Goal: Task Accomplishment & Management: Use online tool/utility

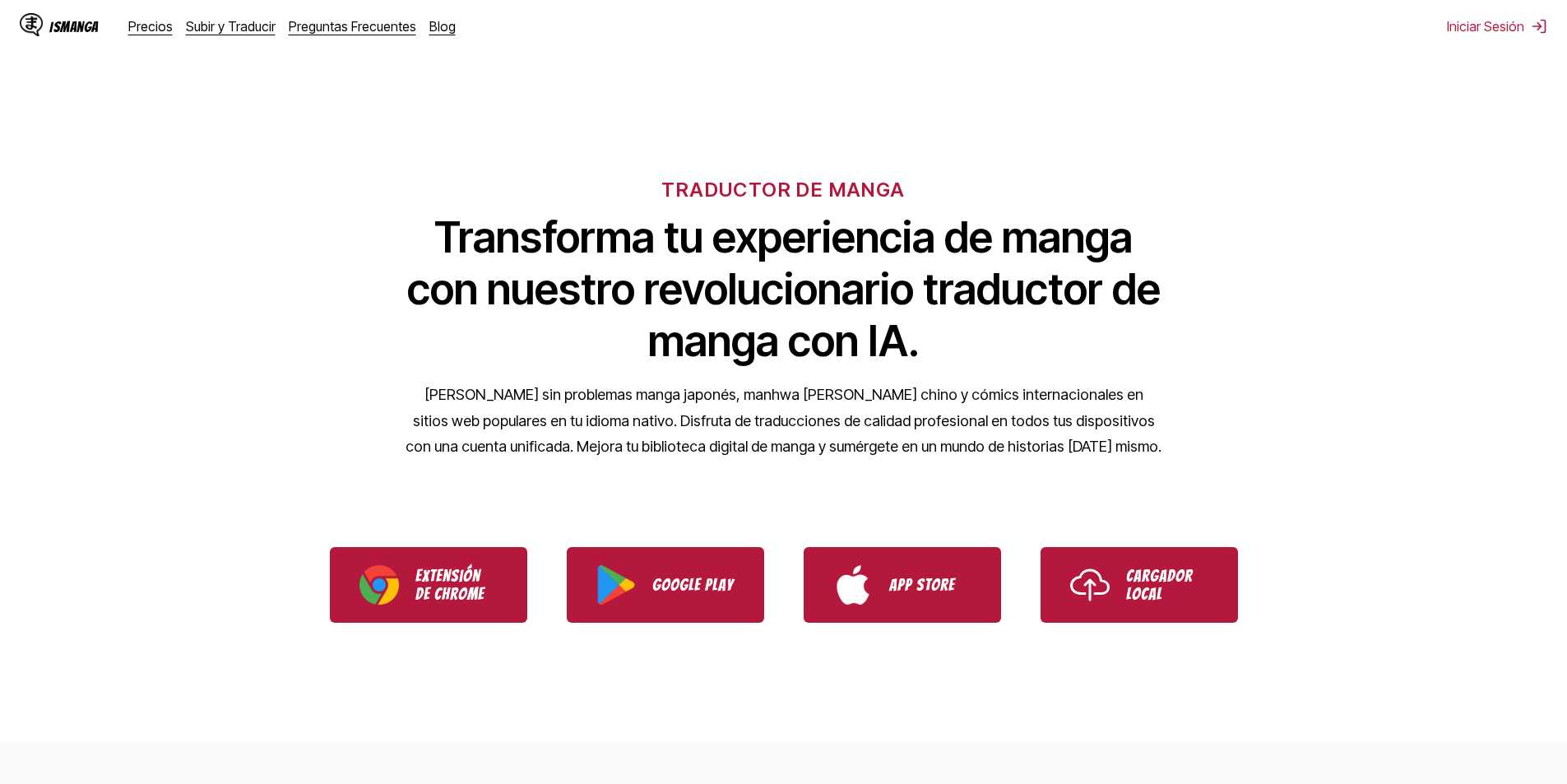
click at [79, 21] on div "IsManga" at bounding box center [73, 26] width 49 height 15
click at [216, 27] on link "Subir y Traducir" at bounding box center [231, 26] width 89 height 16
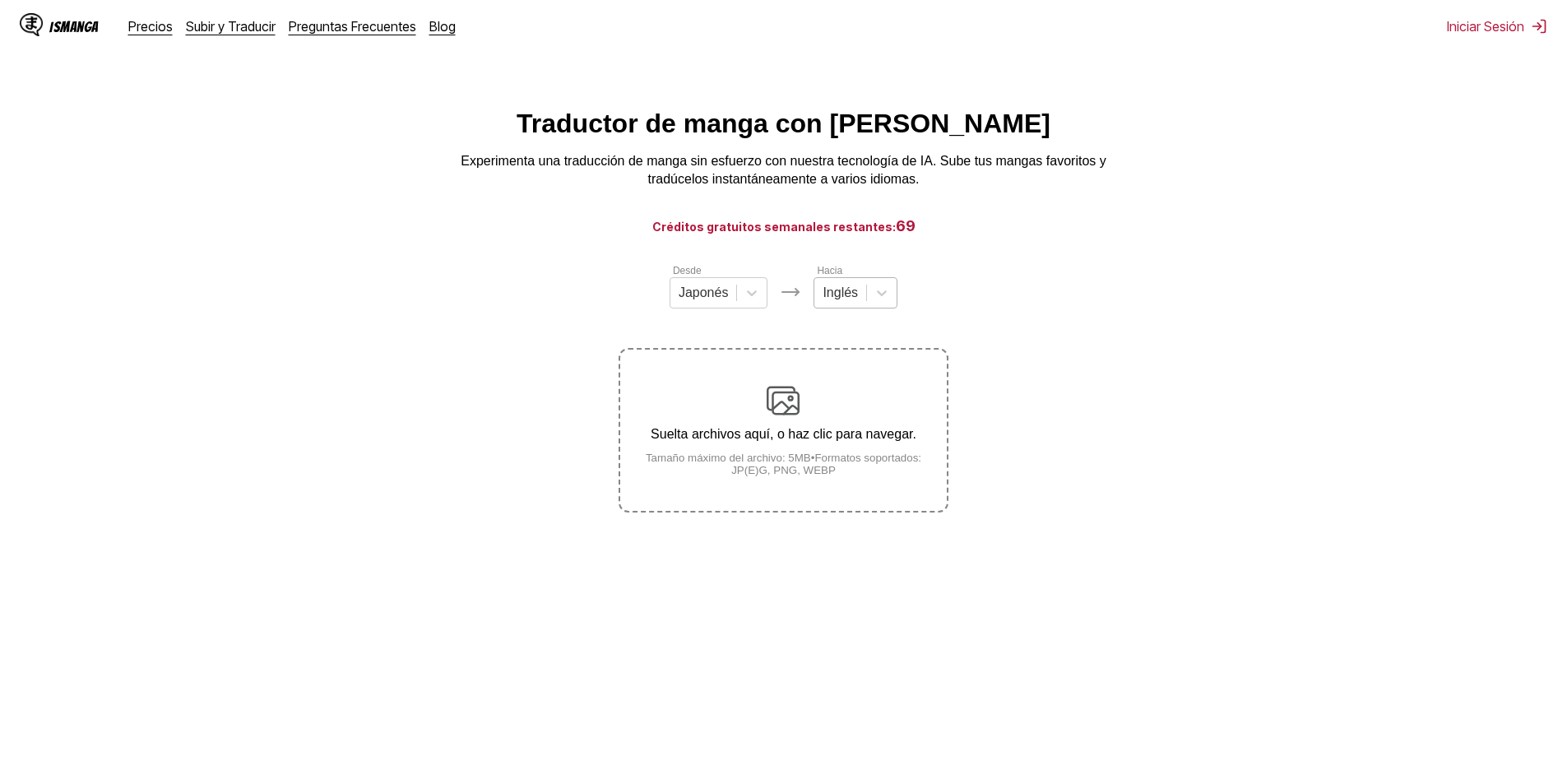
click at [834, 297] on div at bounding box center [841, 292] width 36 height 18
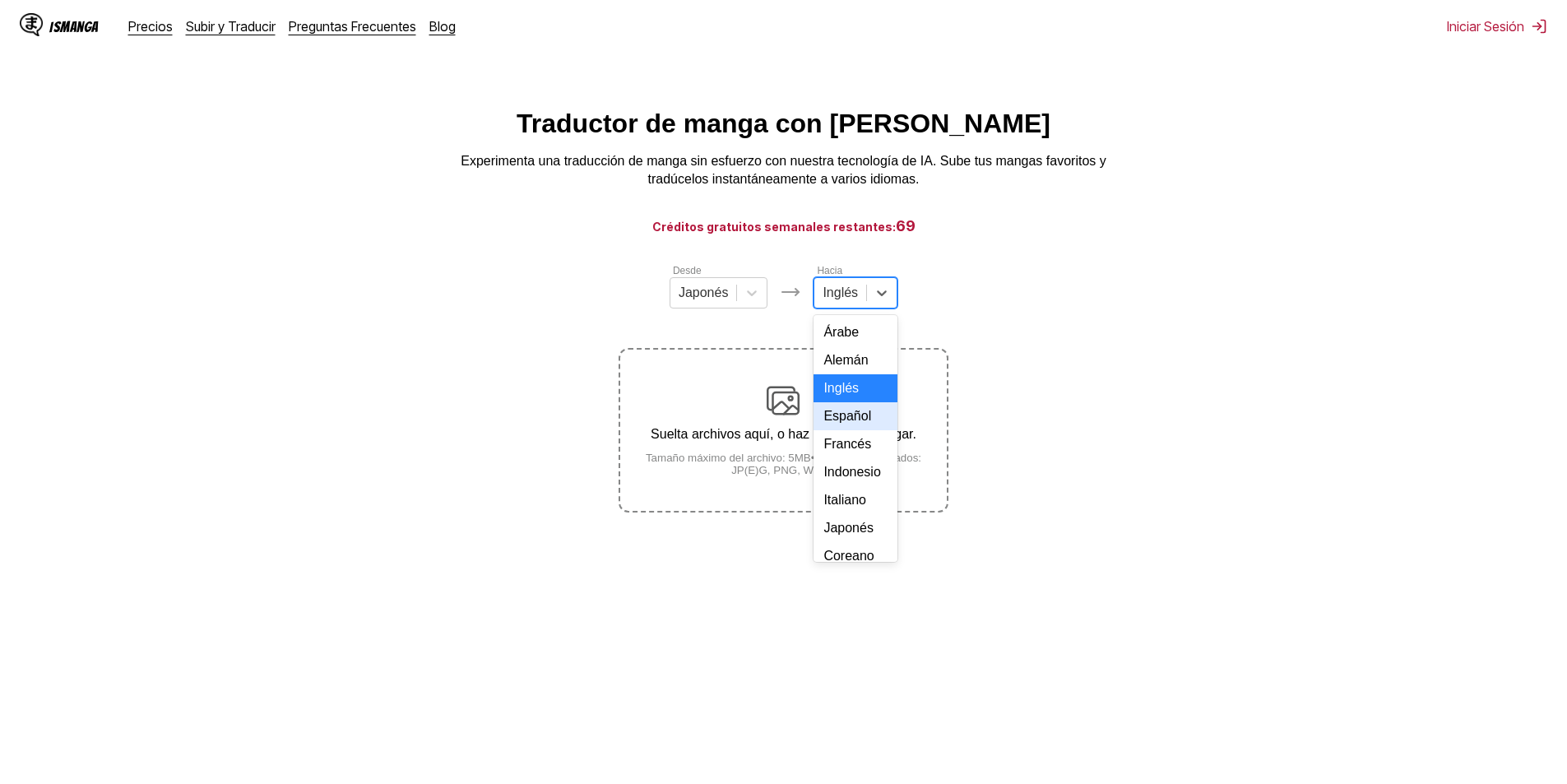
click at [851, 430] on div "Español" at bounding box center [856, 416] width 84 height 28
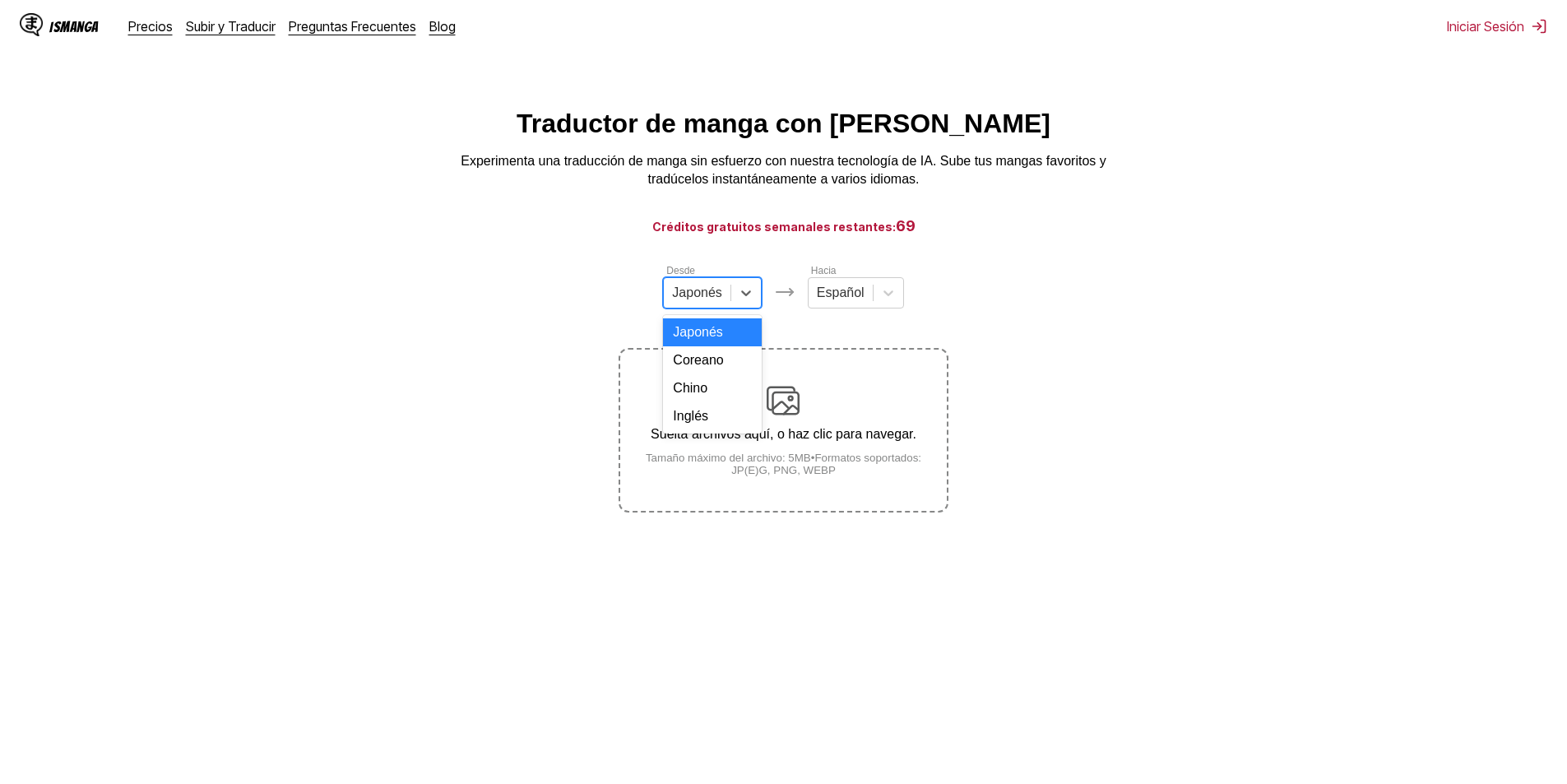
click at [712, 285] on div "Japonés" at bounding box center [712, 292] width 98 height 31
click at [916, 430] on p "Suelta archivos aquí, o haz clic para navegar." at bounding box center [784, 434] width 326 height 15
click at [0, 0] on input "Suelta archivos aquí, o haz clic para navegar. Tamaño máximo del archivo: 5MB •…" at bounding box center [0, 0] width 0 height 0
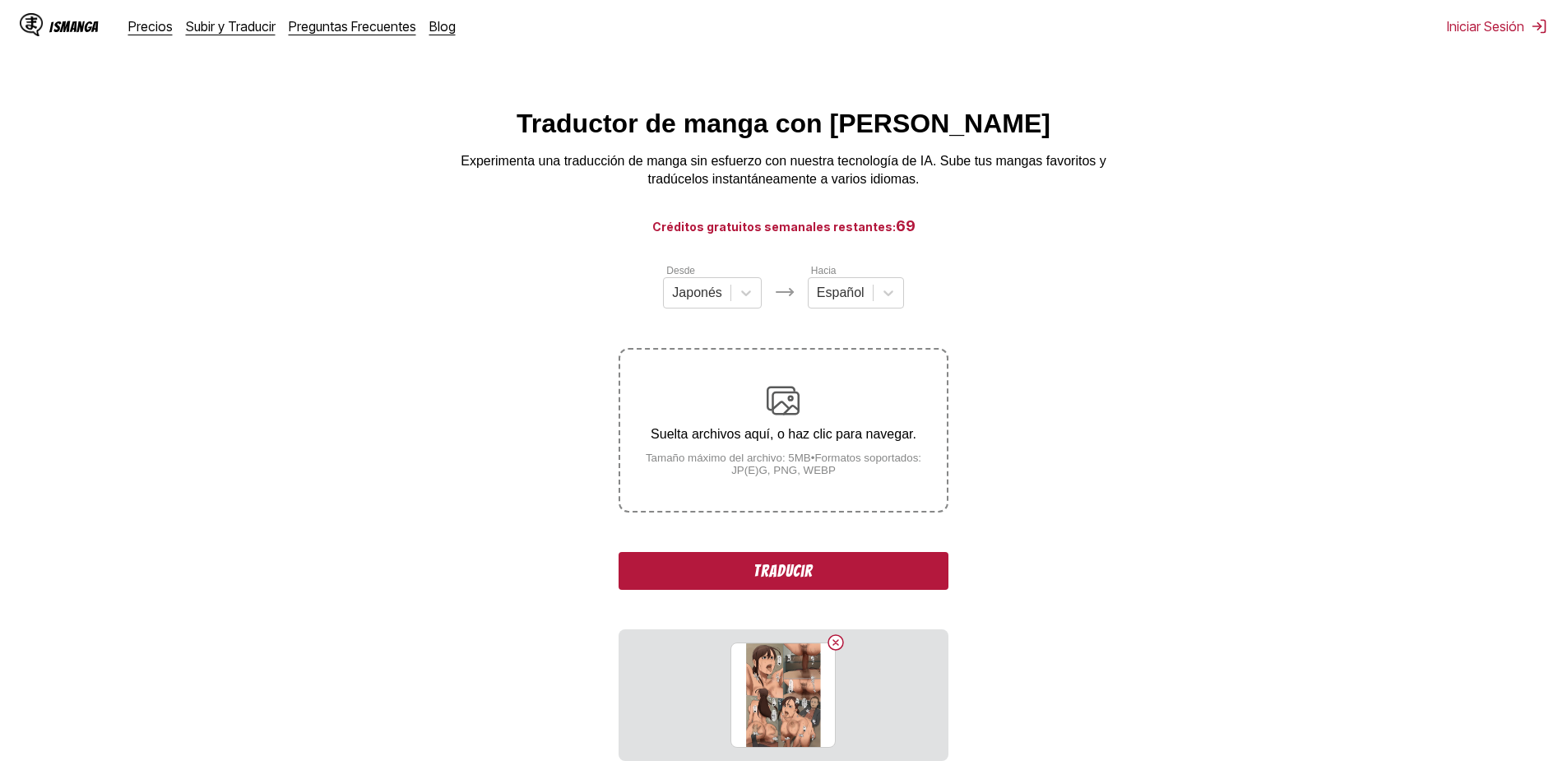
click at [807, 580] on button "Traducir" at bounding box center [784, 570] width 329 height 38
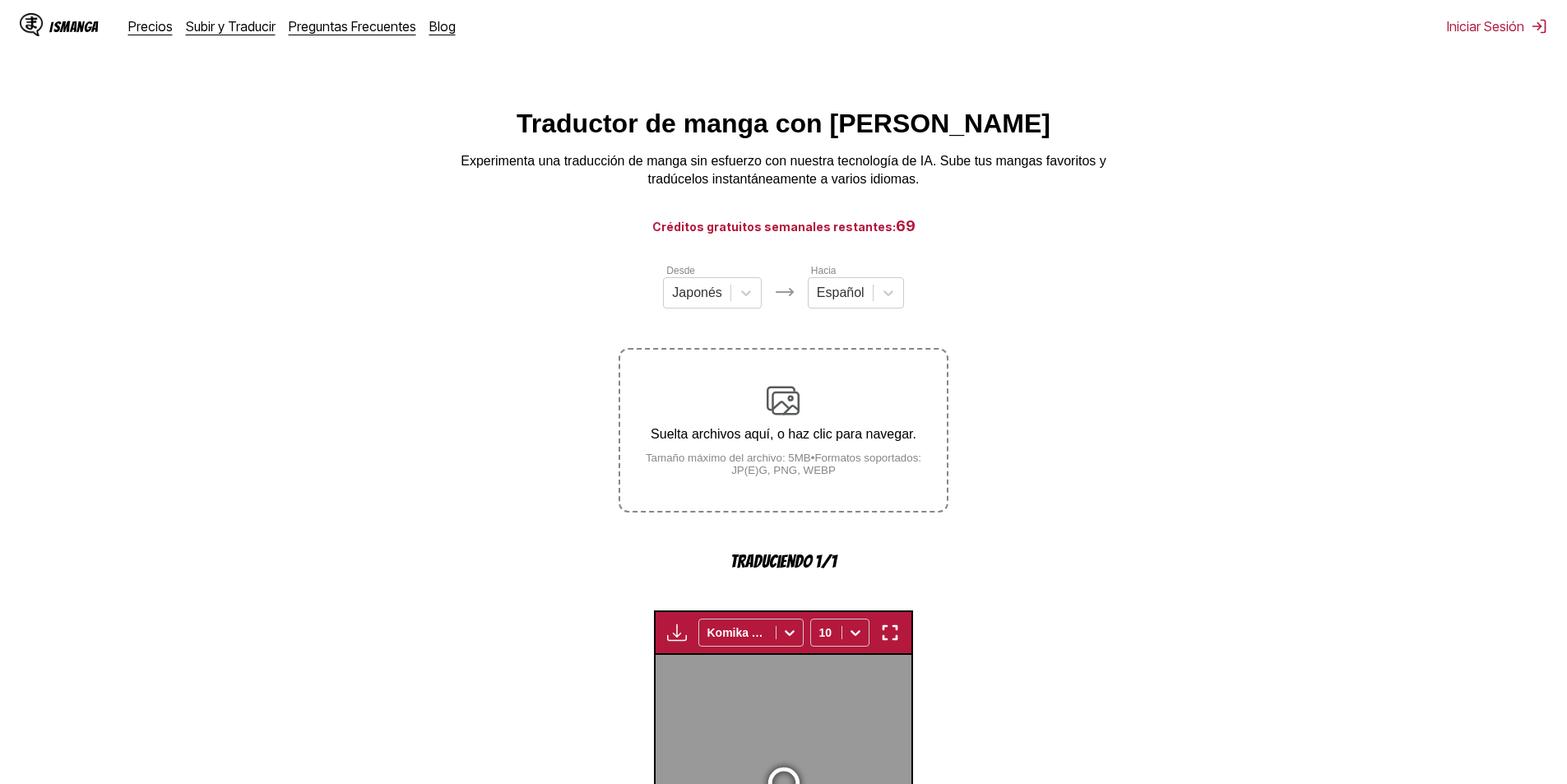
scroll to position [486, 0]
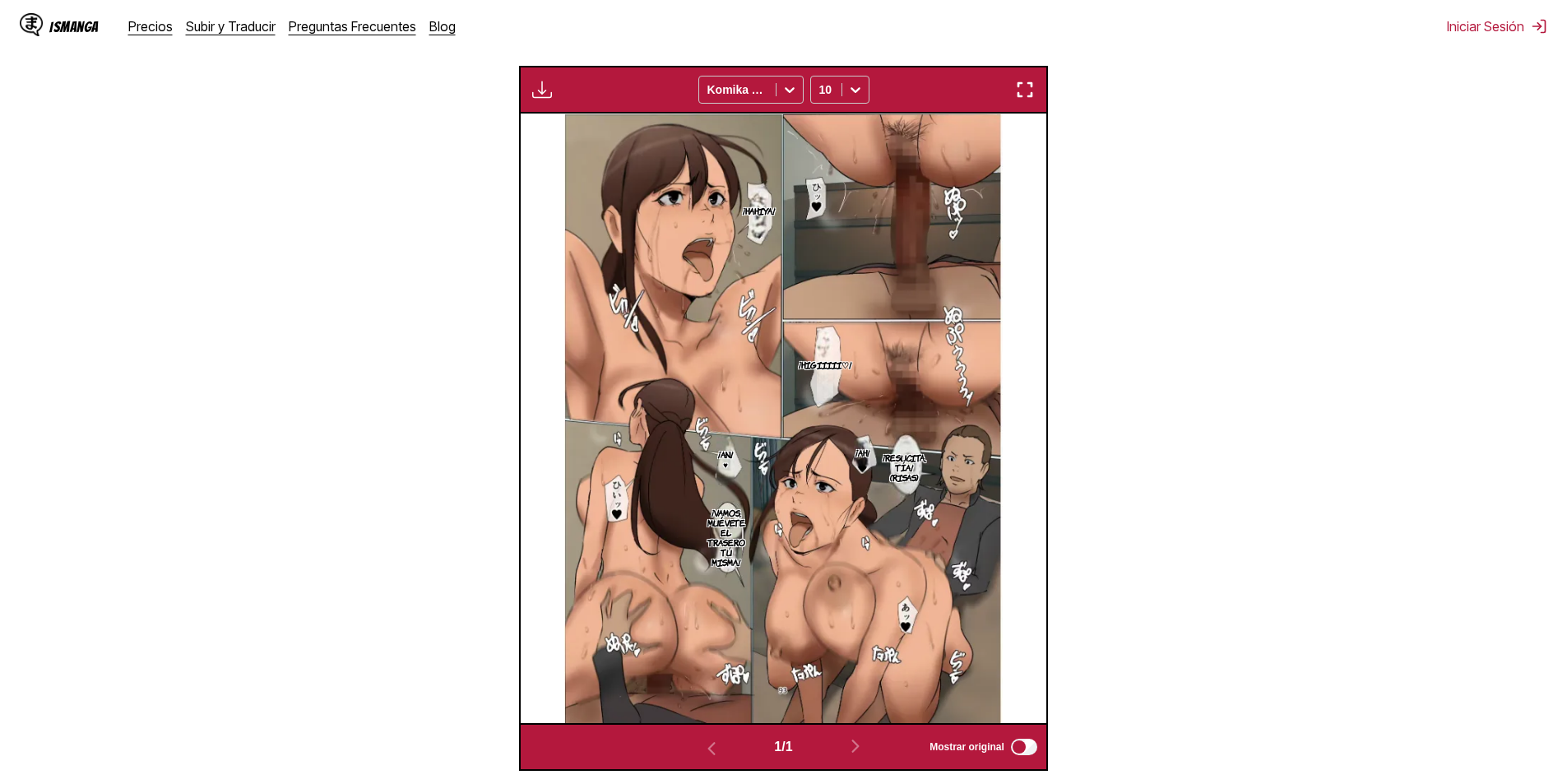
click at [758, 215] on p "¡Hahiya!" at bounding box center [758, 210] width 38 height 16
click at [867, 354] on img at bounding box center [784, 418] width 438 height 610
click at [826, 359] on p "¡Higiiiii♡!" at bounding box center [826, 364] width 59 height 16
drag, startPoint x: 768, startPoint y: 201, endPoint x: 817, endPoint y: 202, distance: 49.0
click at [817, 202] on div "¡Hahiya!" at bounding box center [794, 206] width 90 height 51
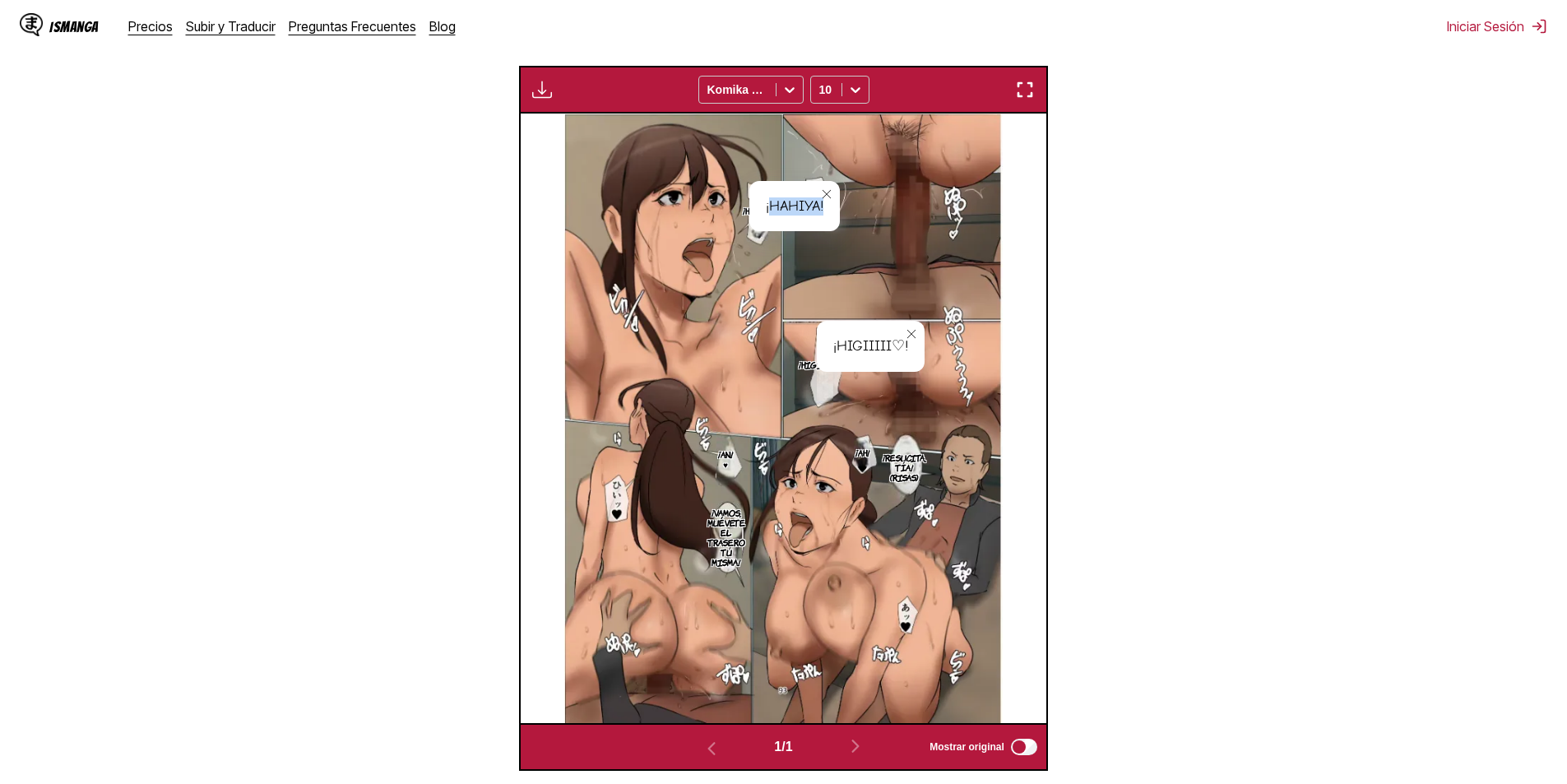
copy div "Hahiya!"
click at [841, 348] on div "¡Higiiiii♡!" at bounding box center [870, 346] width 108 height 51
copy div "Higiiiii"
click at [784, 392] on img at bounding box center [784, 418] width 438 height 610
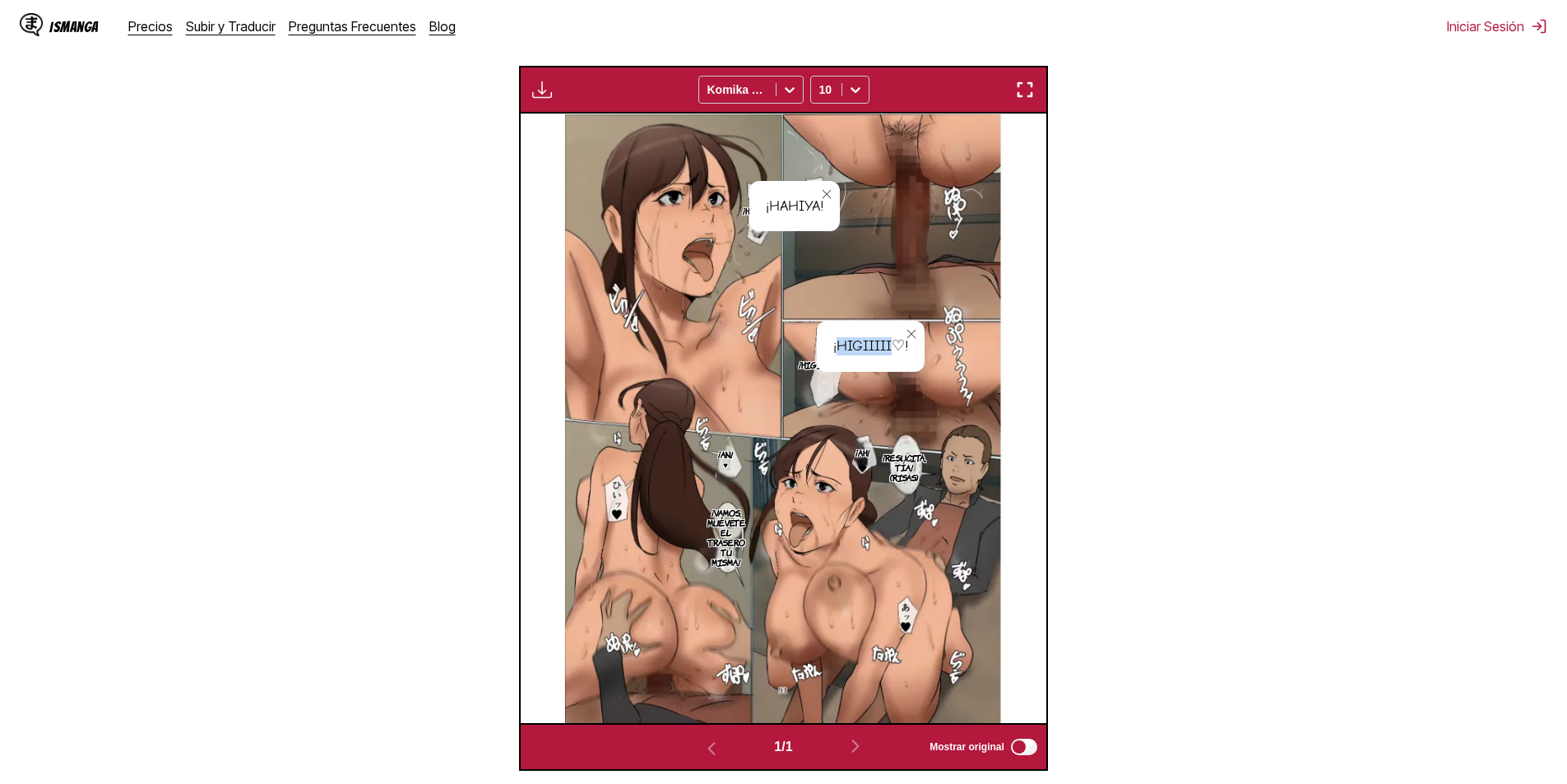
click at [631, 495] on img at bounding box center [784, 418] width 438 height 610
click at [610, 494] on img at bounding box center [784, 418] width 438 height 610
click at [732, 466] on p "¡An!♥" at bounding box center [725, 459] width 21 height 26
click at [903, 468] on p "¡Resucita, tía! (risas)" at bounding box center [904, 467] width 50 height 36
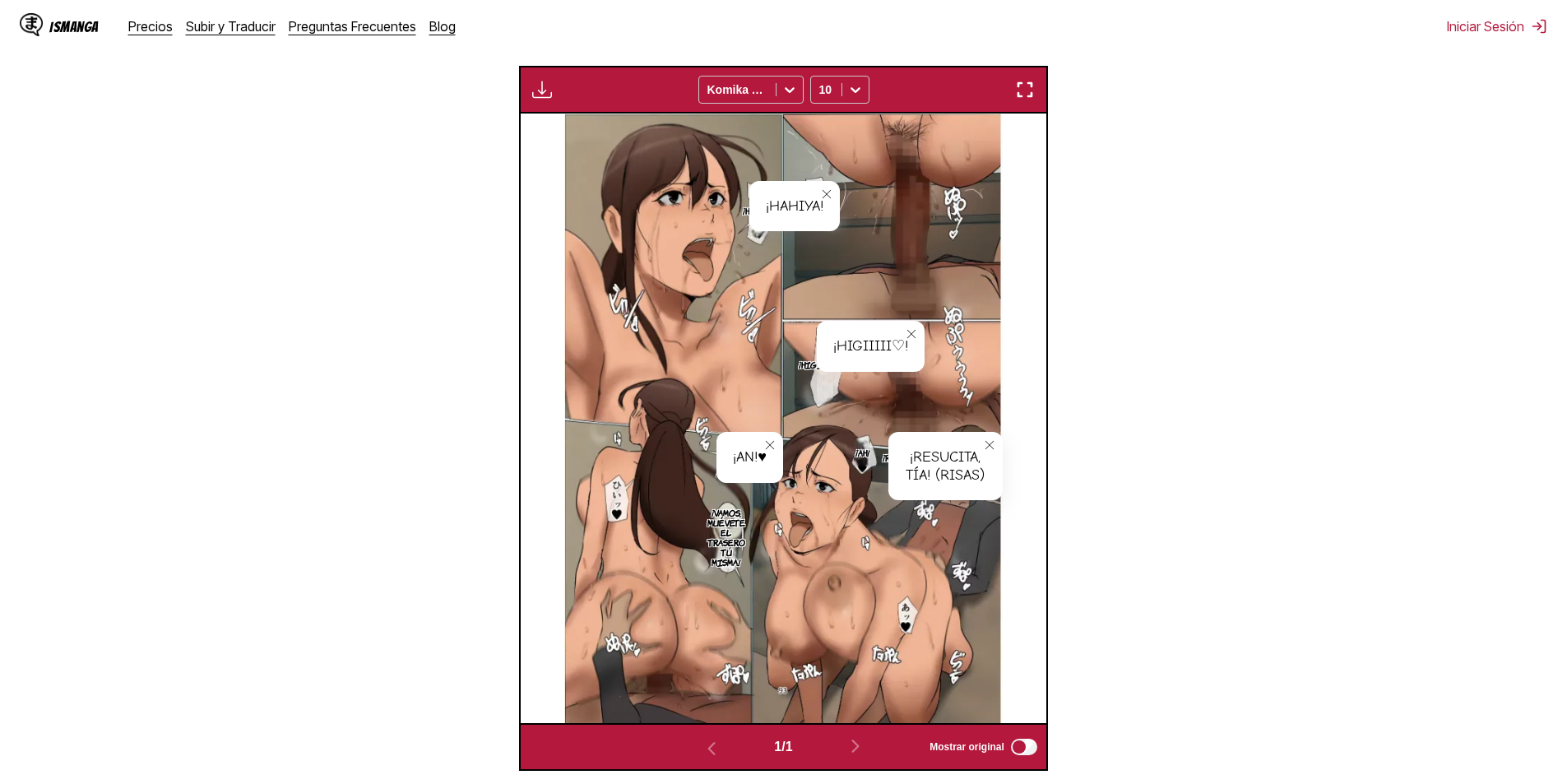
click at [871, 468] on img at bounding box center [784, 418] width 438 height 610
click at [868, 459] on p "¡Ah!" at bounding box center [862, 452] width 21 height 16
click at [901, 592] on img at bounding box center [784, 418] width 438 height 610
click at [901, 614] on img at bounding box center [784, 418] width 438 height 610
